Goal: Check status

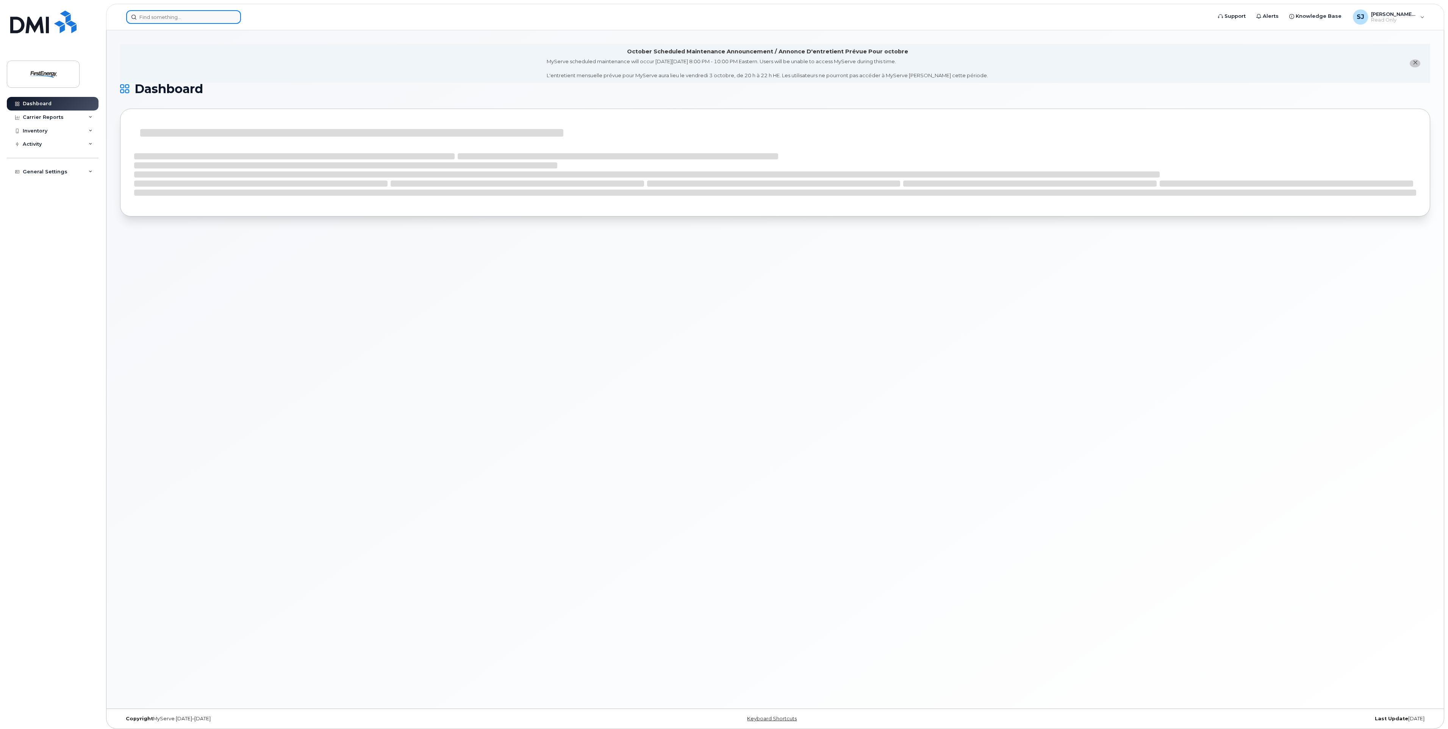
click at [195, 18] on input at bounding box center [183, 17] width 115 height 14
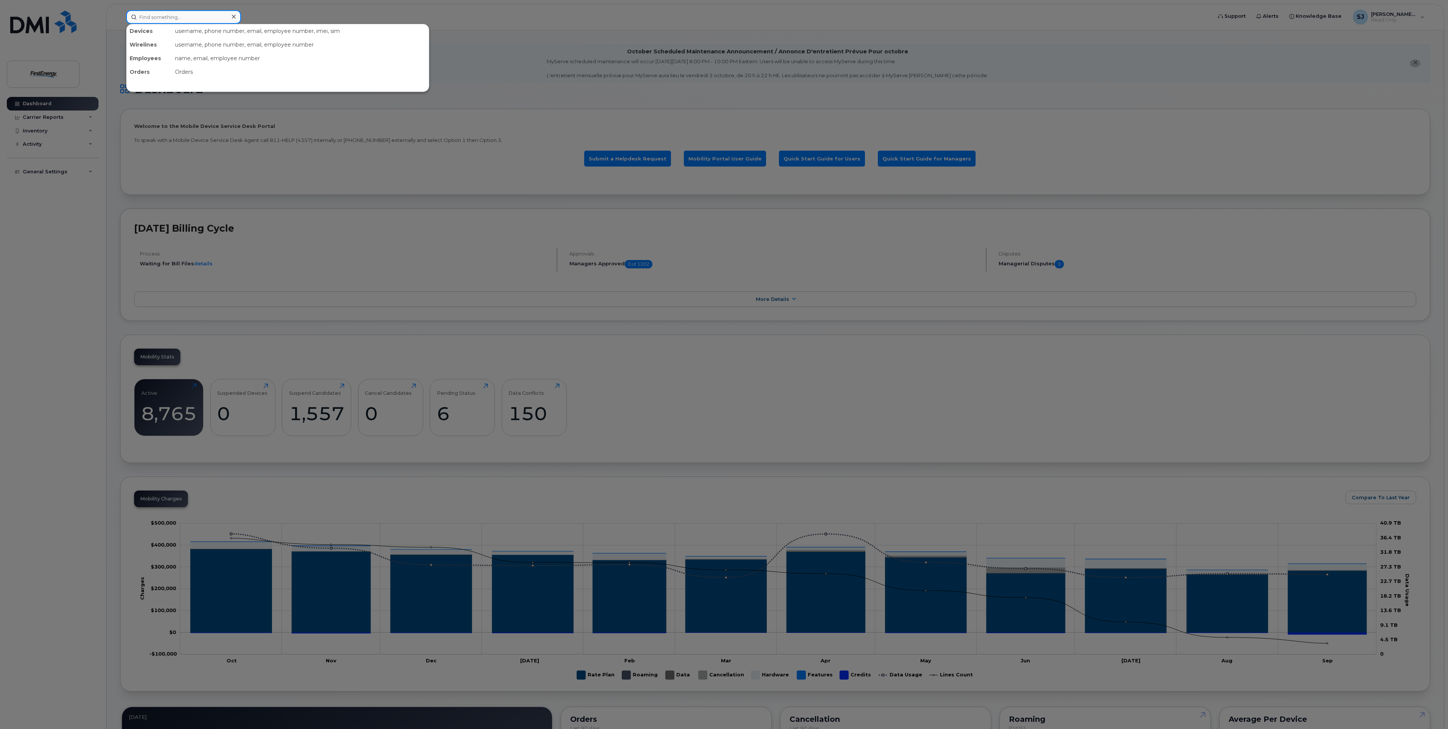
paste input "352787903883227"
type input "352787903883227"
click at [181, 45] on div "[PERSON_NAME]" at bounding box center [167, 48] width 74 height 8
